Goal: Navigation & Orientation: Find specific page/section

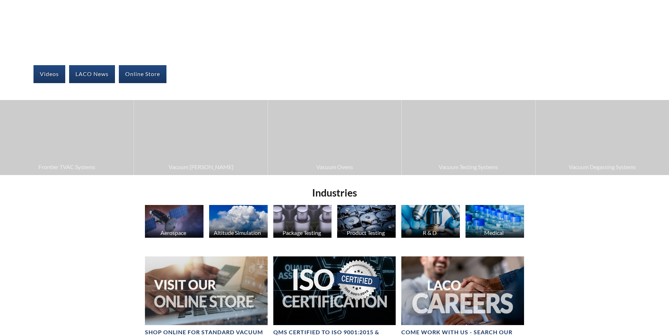
scroll to position [141, 0]
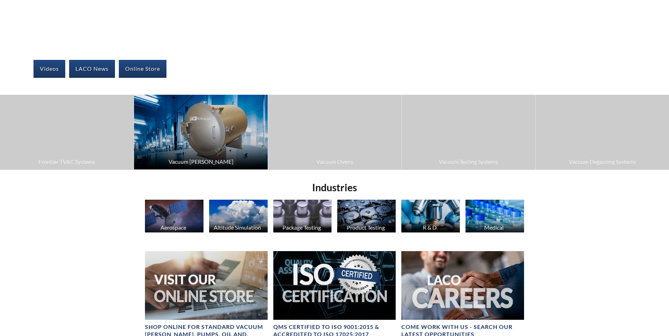
click at [213, 161] on span "Vacuum Chambers" at bounding box center [201, 161] width 126 height 9
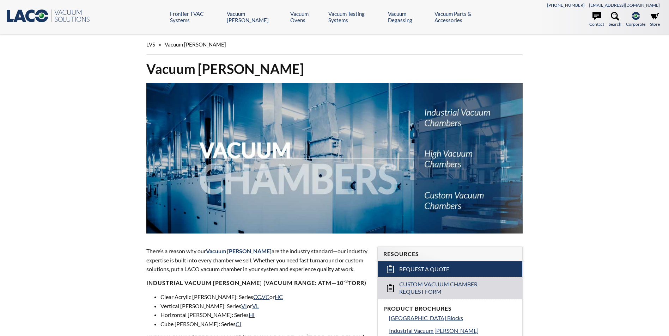
select select "Language Translate Widget"
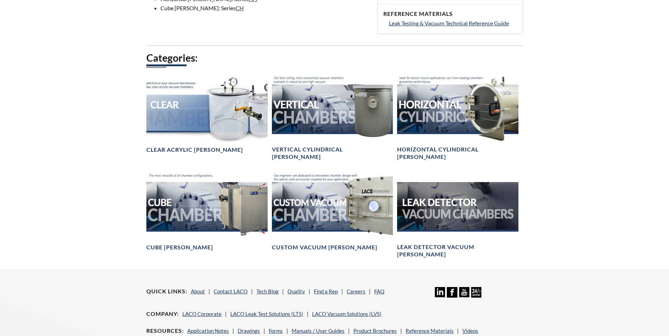
scroll to position [282, 0]
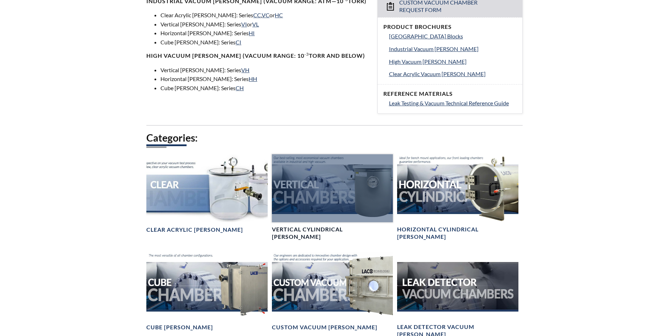
click at [313, 230] on h4 "Vertical Cylindrical [PERSON_NAME]" at bounding box center [332, 233] width 121 height 15
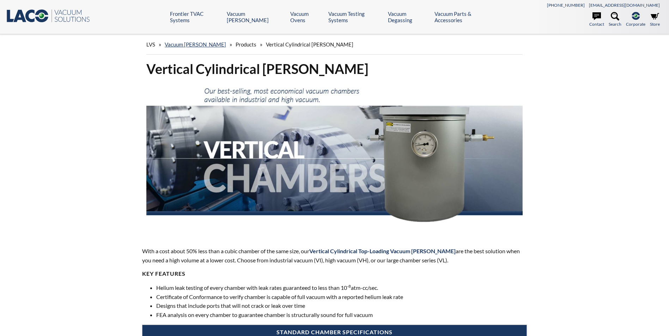
select select "Language Translate Widget"
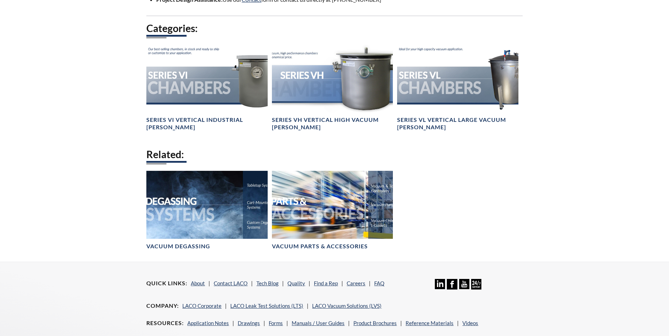
scroll to position [670, 0]
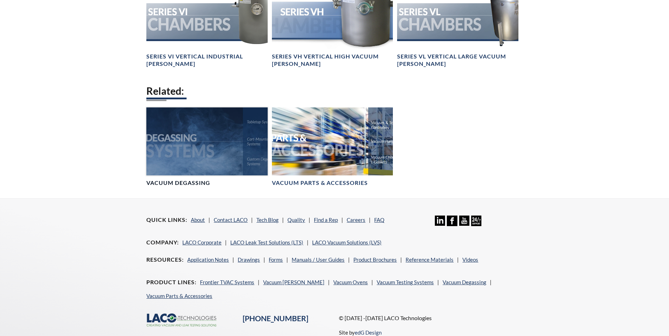
click at [170, 181] on h4 "Vacuum Degassing" at bounding box center [178, 182] width 64 height 7
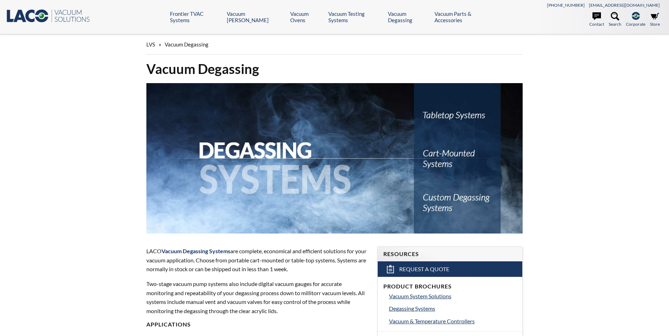
select select "Language Translate Widget"
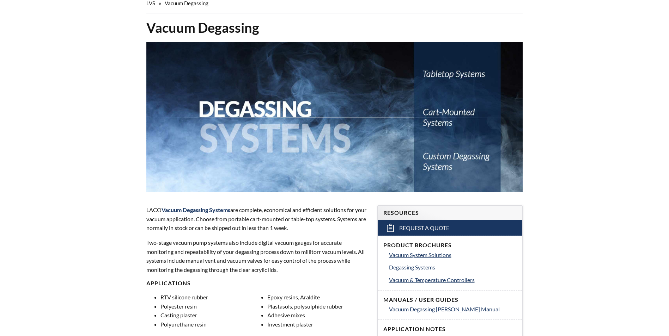
scroll to position [106, 0]
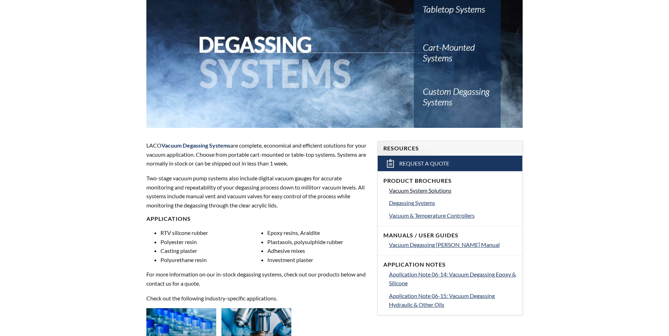
click at [412, 194] on link "Vacuum System Solutions" at bounding box center [453, 190] width 128 height 9
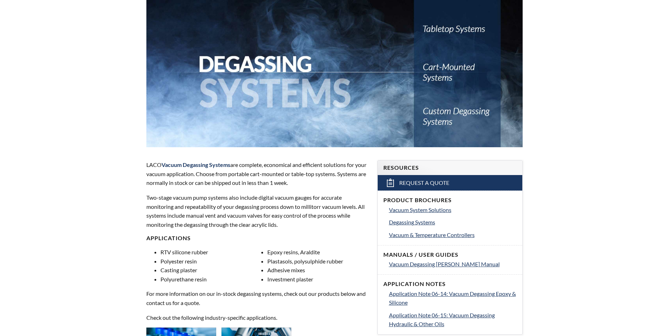
scroll to position [0, 0]
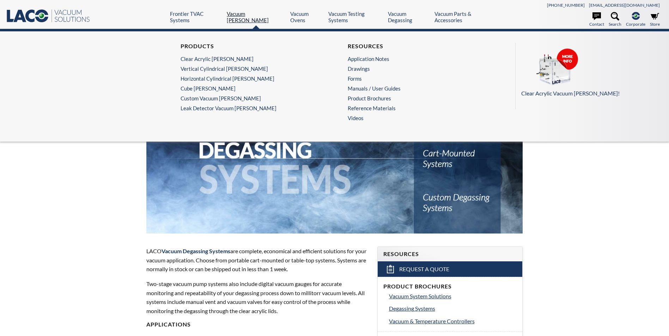
click at [253, 17] on link "Vacuum Chambers" at bounding box center [256, 17] width 58 height 13
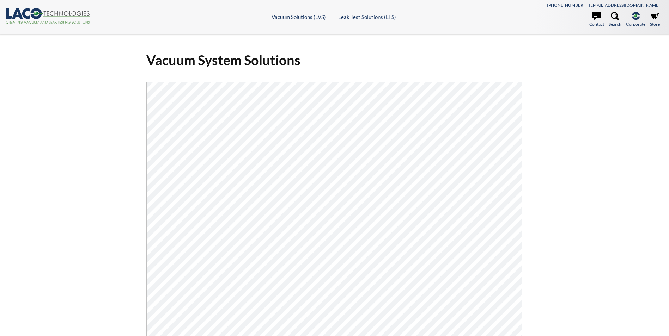
select select "Language Translate Widget"
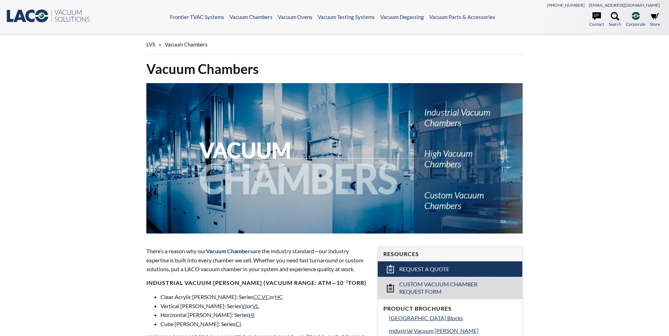
select select "Language Translate Widget"
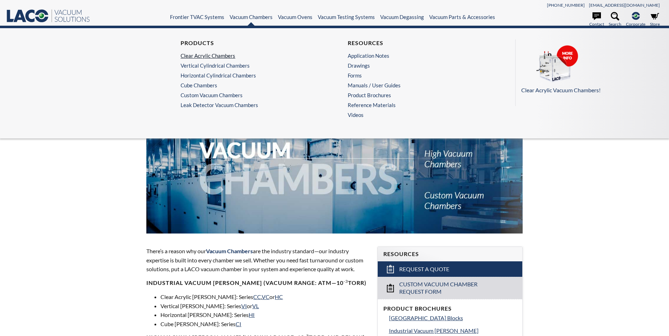
click at [201, 57] on link "Clear Acrylic Chambers" at bounding box center [249, 56] width 137 height 6
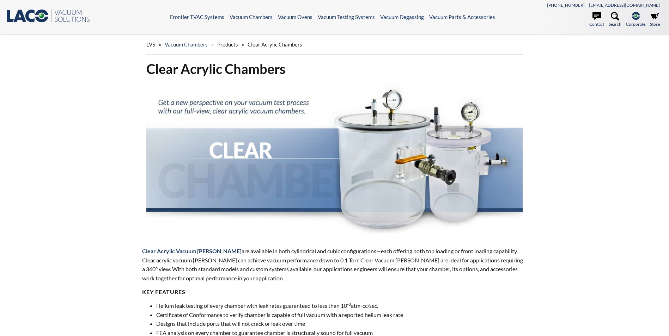
select select "Language Translate Widget"
